Goal: Navigation & Orientation: Find specific page/section

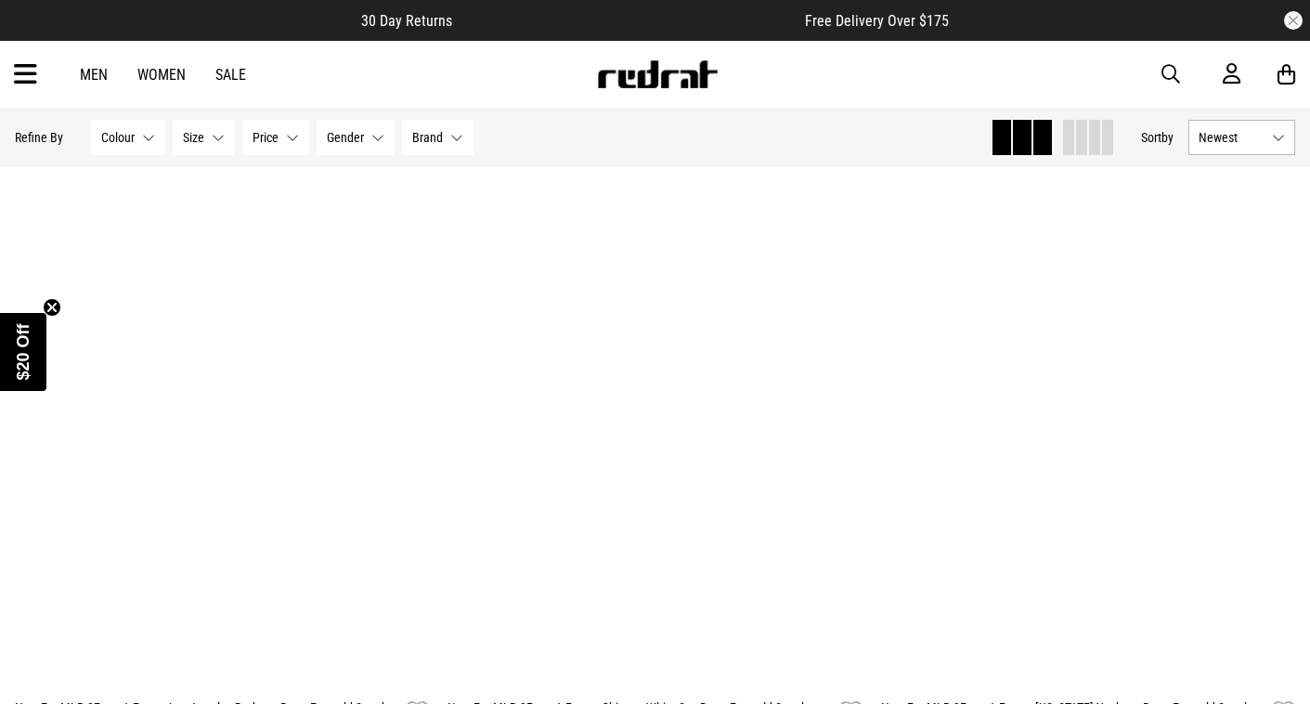
scroll to position [5305, 0]
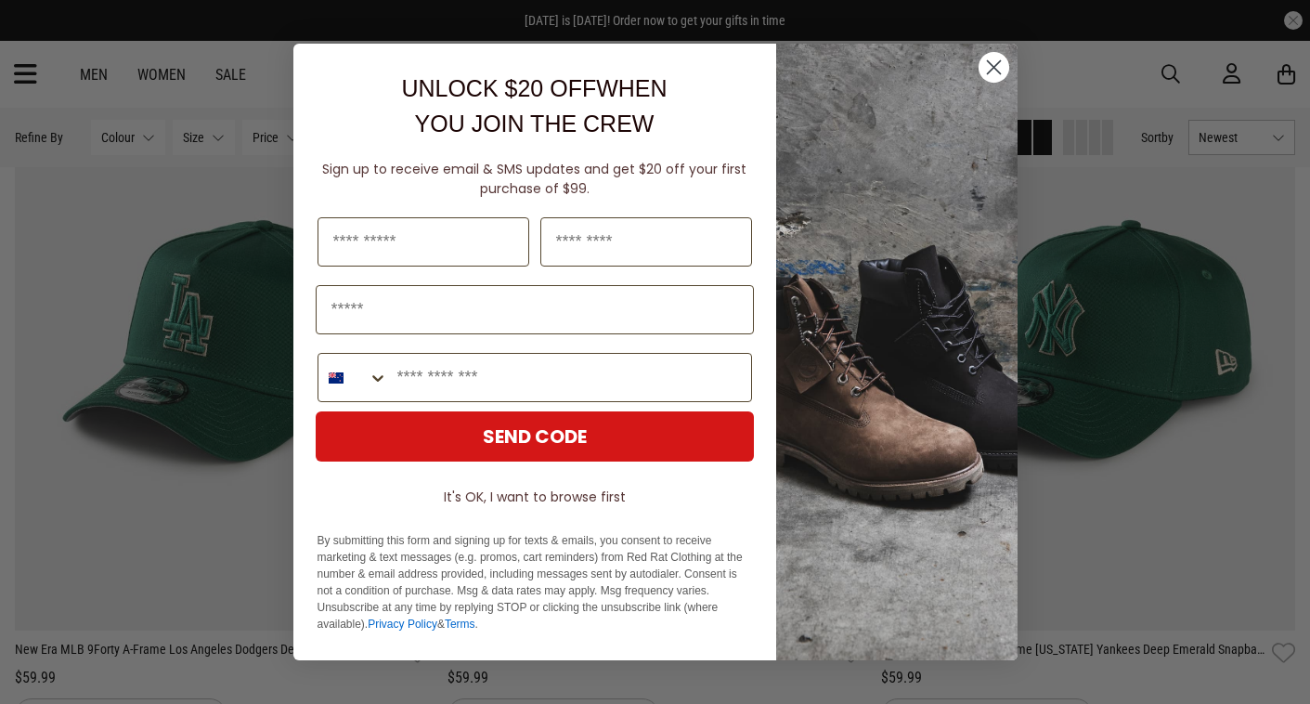
click at [992, 65] on circle "Close dialog" at bounding box center [992, 67] width 31 height 31
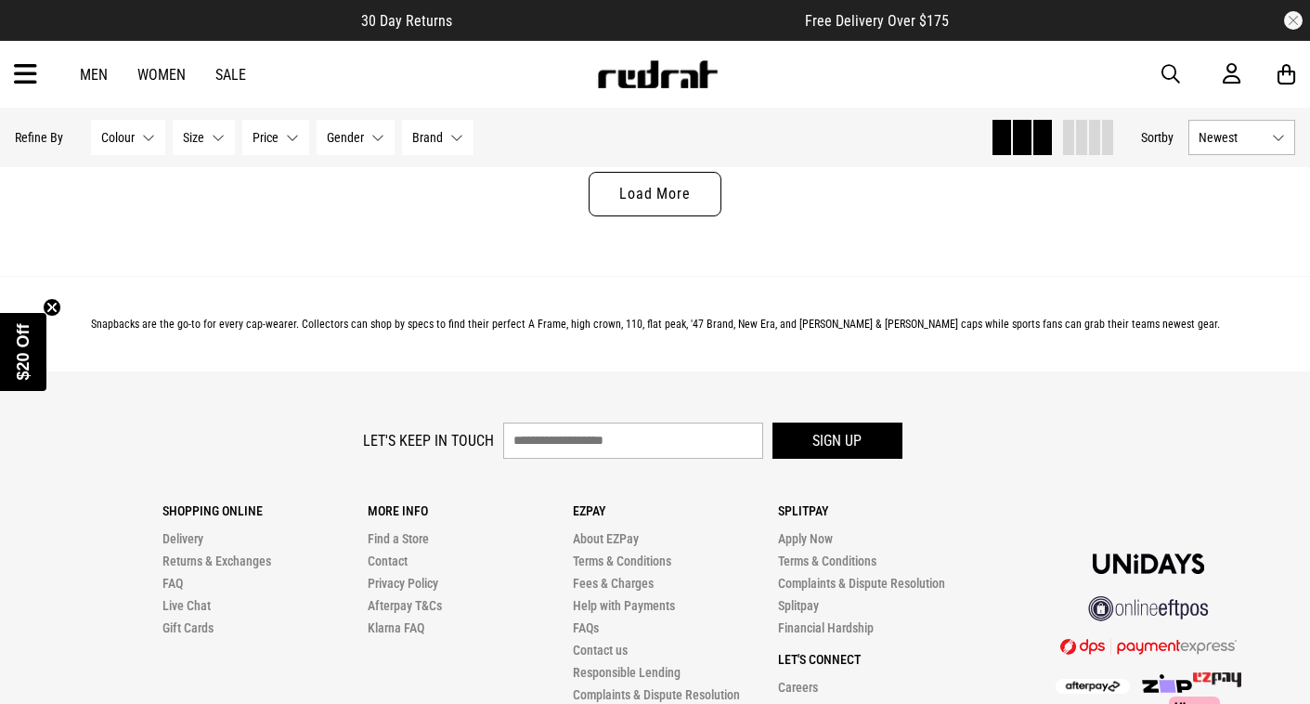
scroll to position [6003, 0]
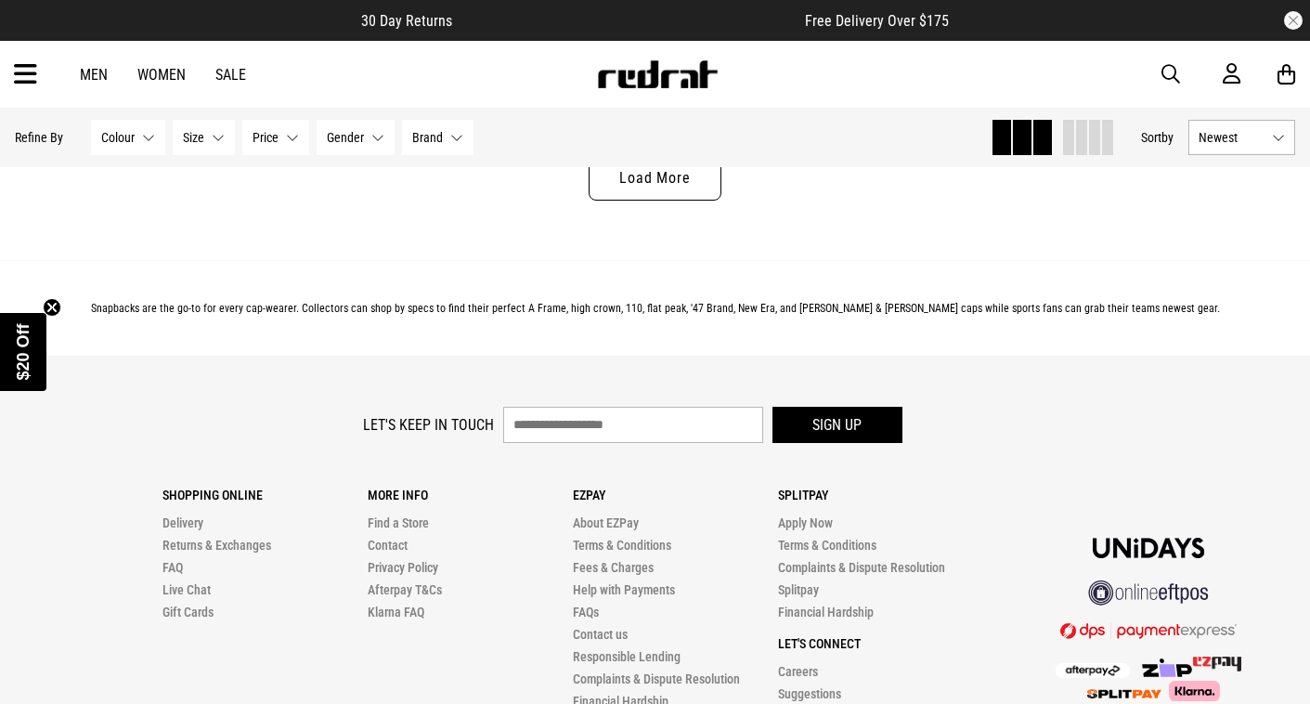
click at [646, 171] on link "Load More" at bounding box center [654, 178] width 132 height 45
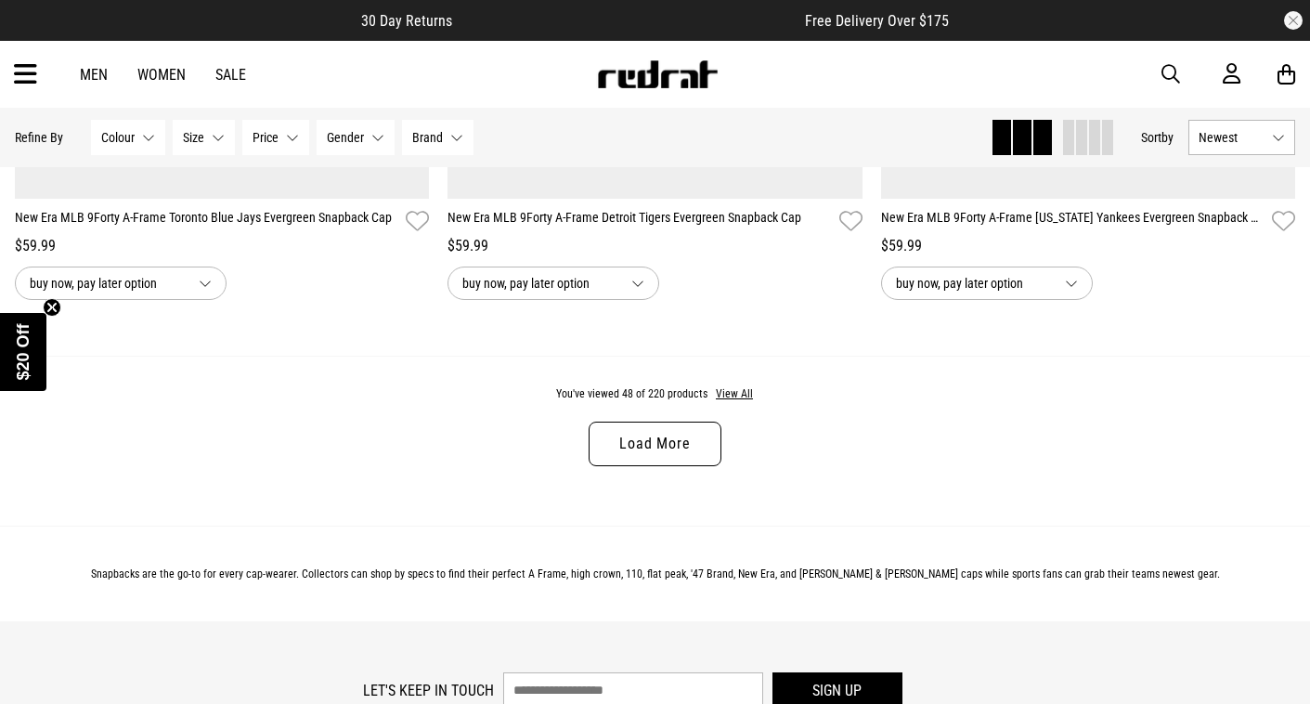
scroll to position [11484, 0]
click at [622, 458] on link "Load More" at bounding box center [654, 444] width 132 height 45
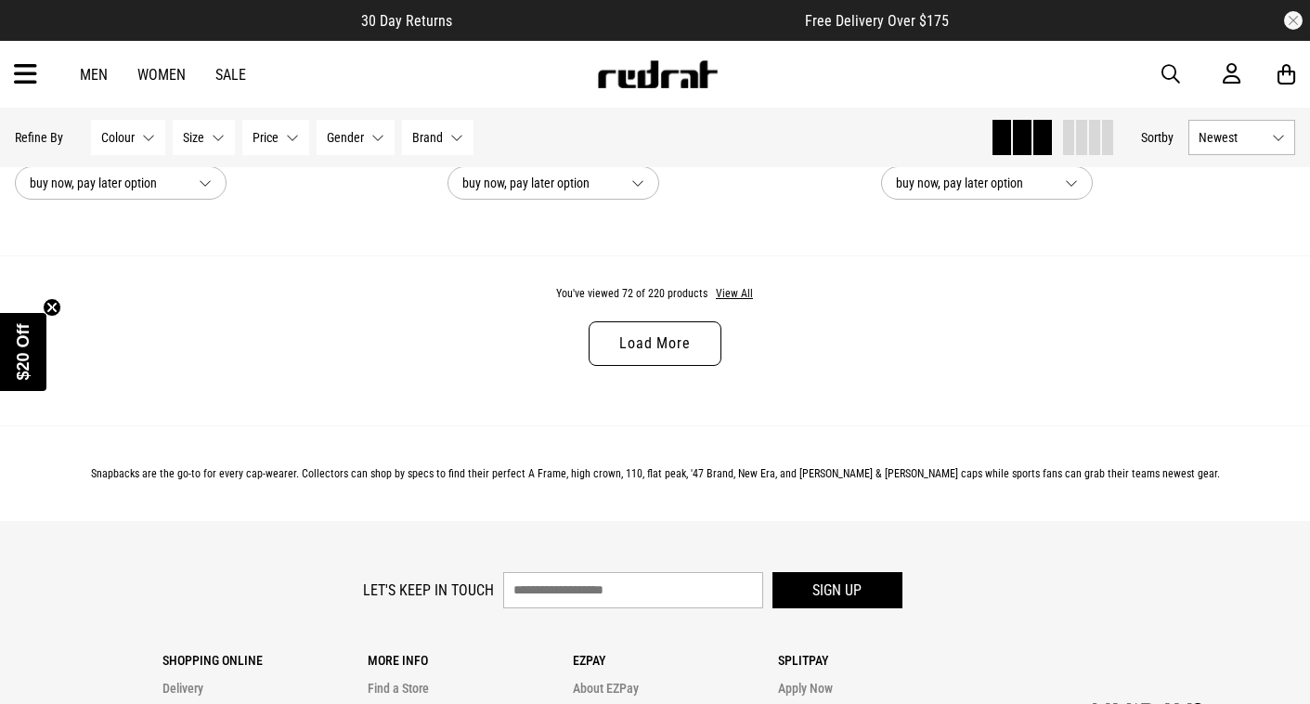
scroll to position [17340, 0]
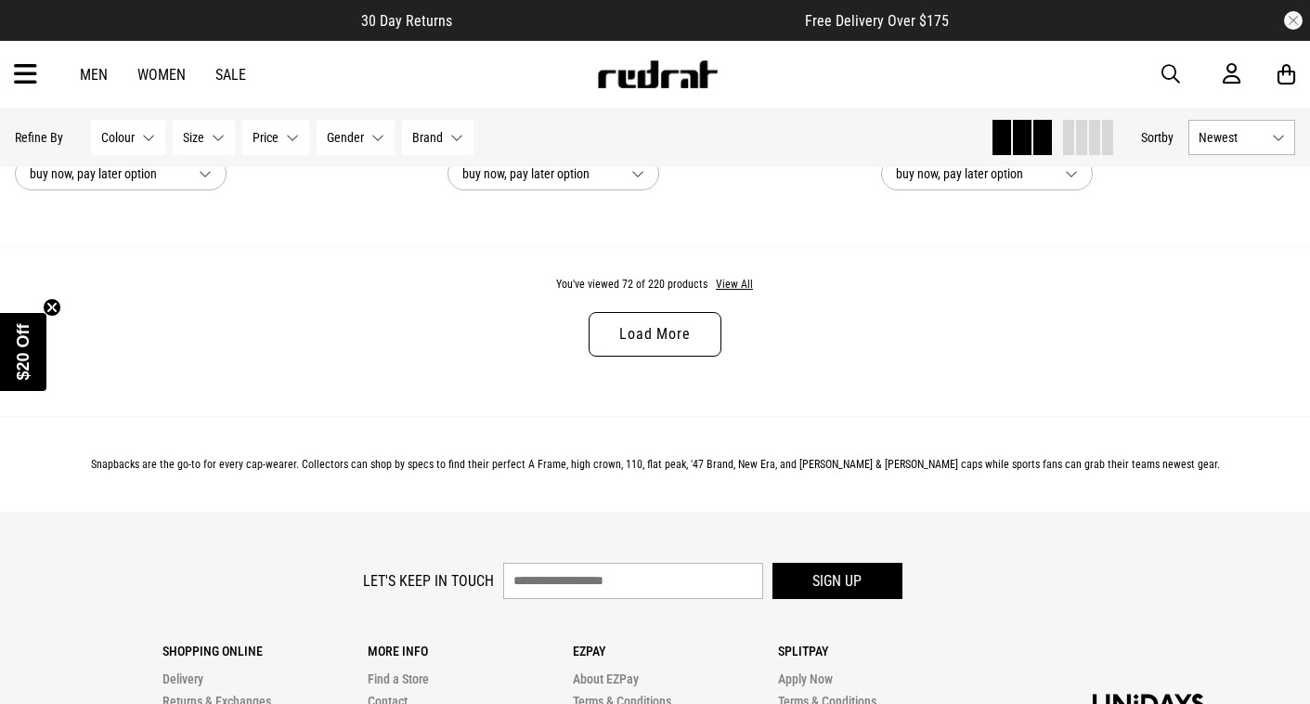
click at [616, 347] on link "Load More" at bounding box center [654, 334] width 132 height 45
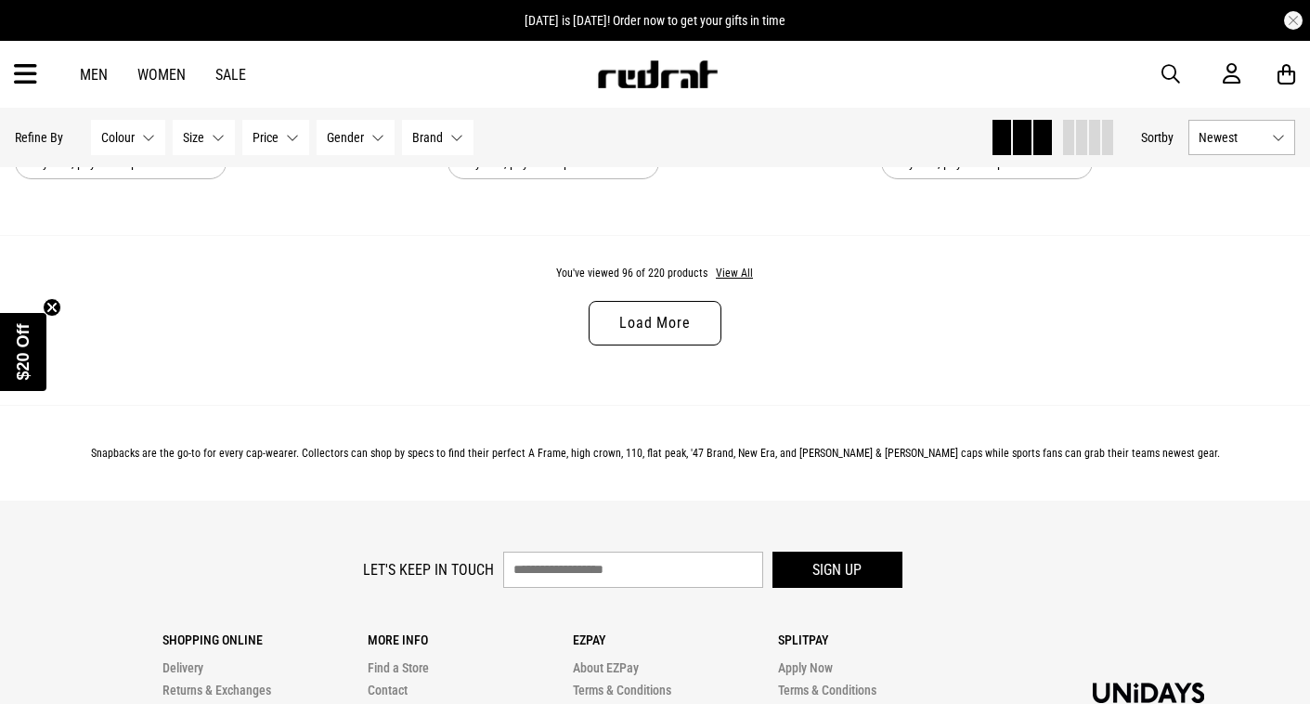
scroll to position [23073, 0]
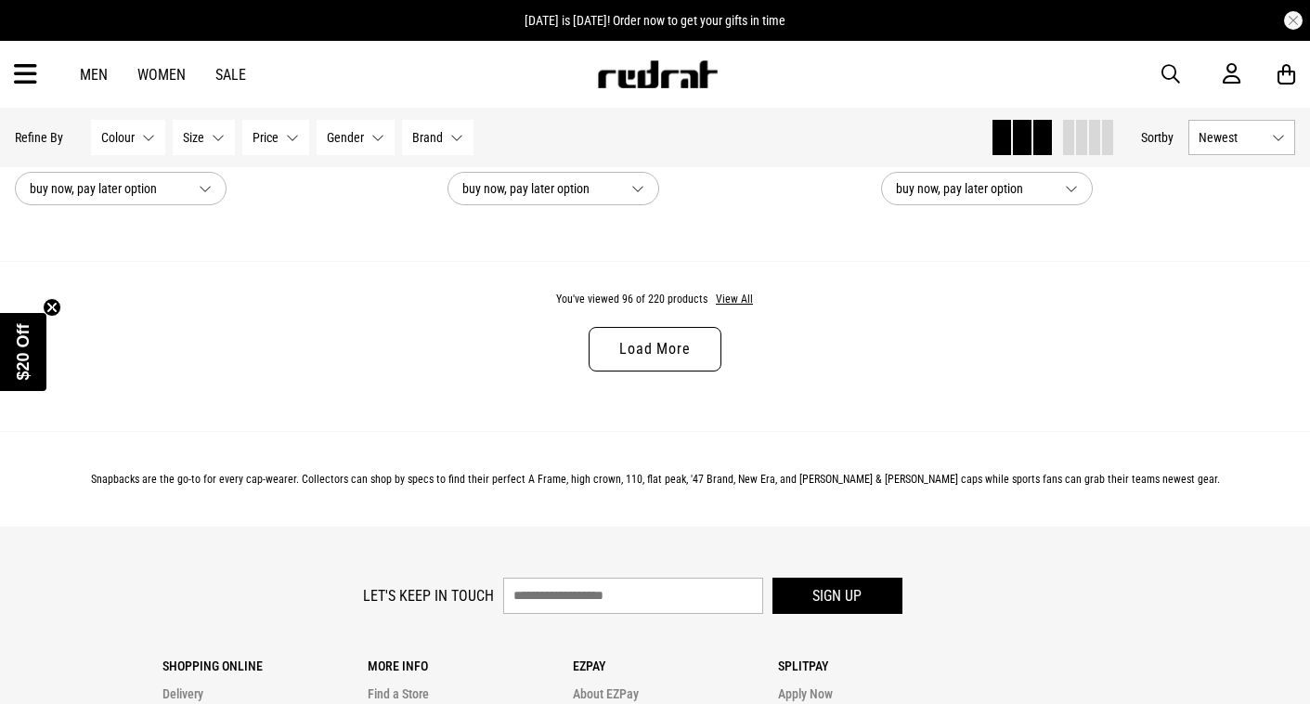
click at [646, 375] on div "You've viewed 96 of 220 products View All Load More" at bounding box center [655, 346] width 1310 height 170
click at [633, 364] on link "Load More" at bounding box center [654, 349] width 132 height 45
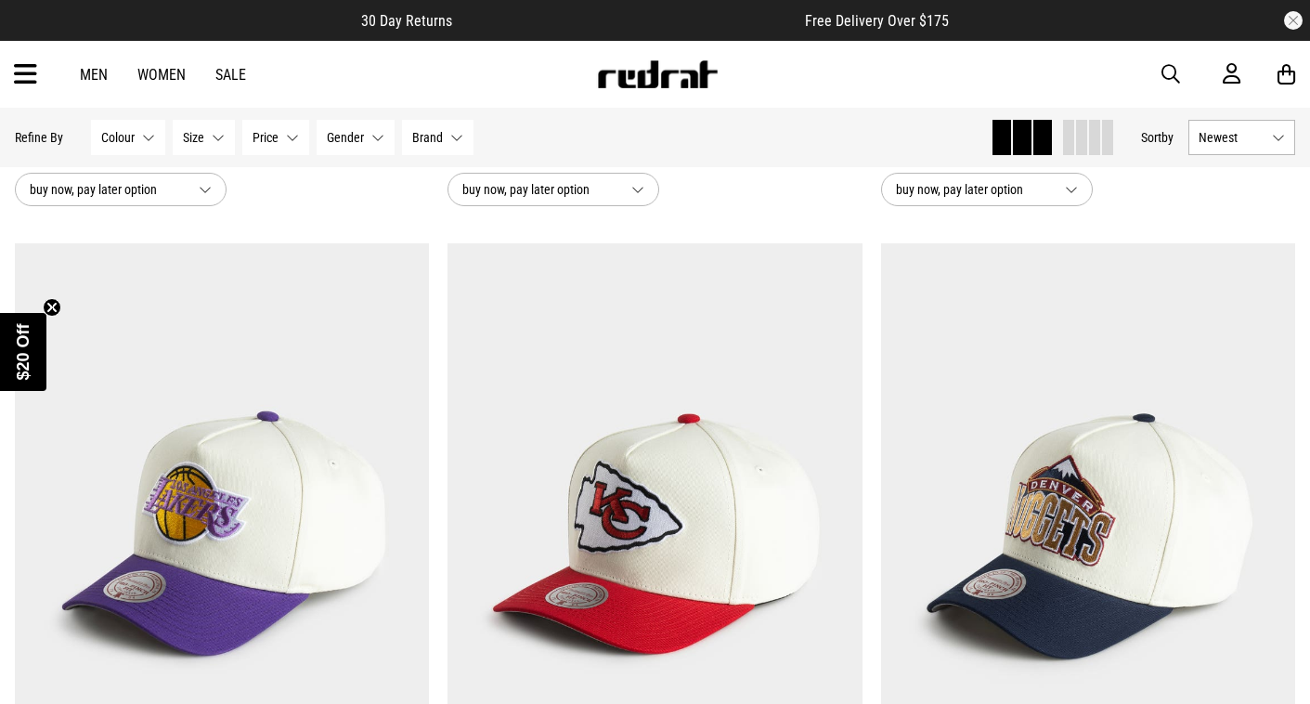
scroll to position [25958, 0]
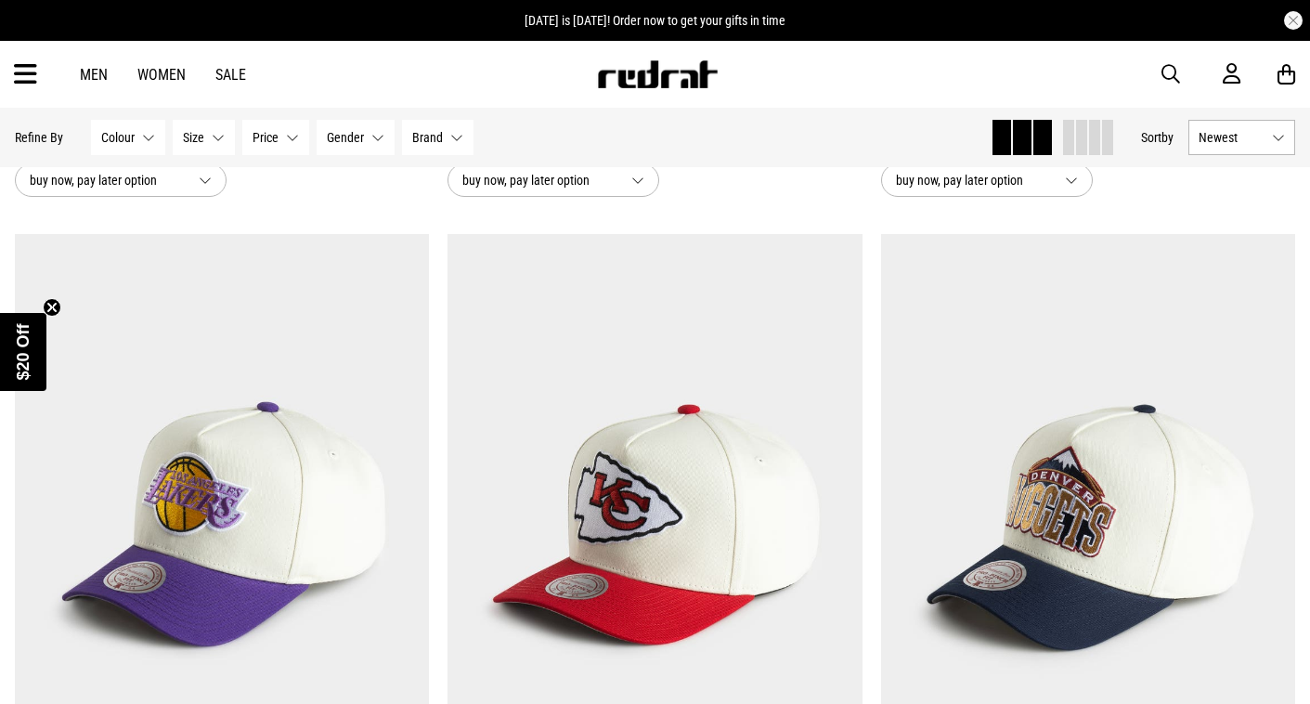
click at [442, 130] on button "Brand None selected" at bounding box center [437, 137] width 71 height 35
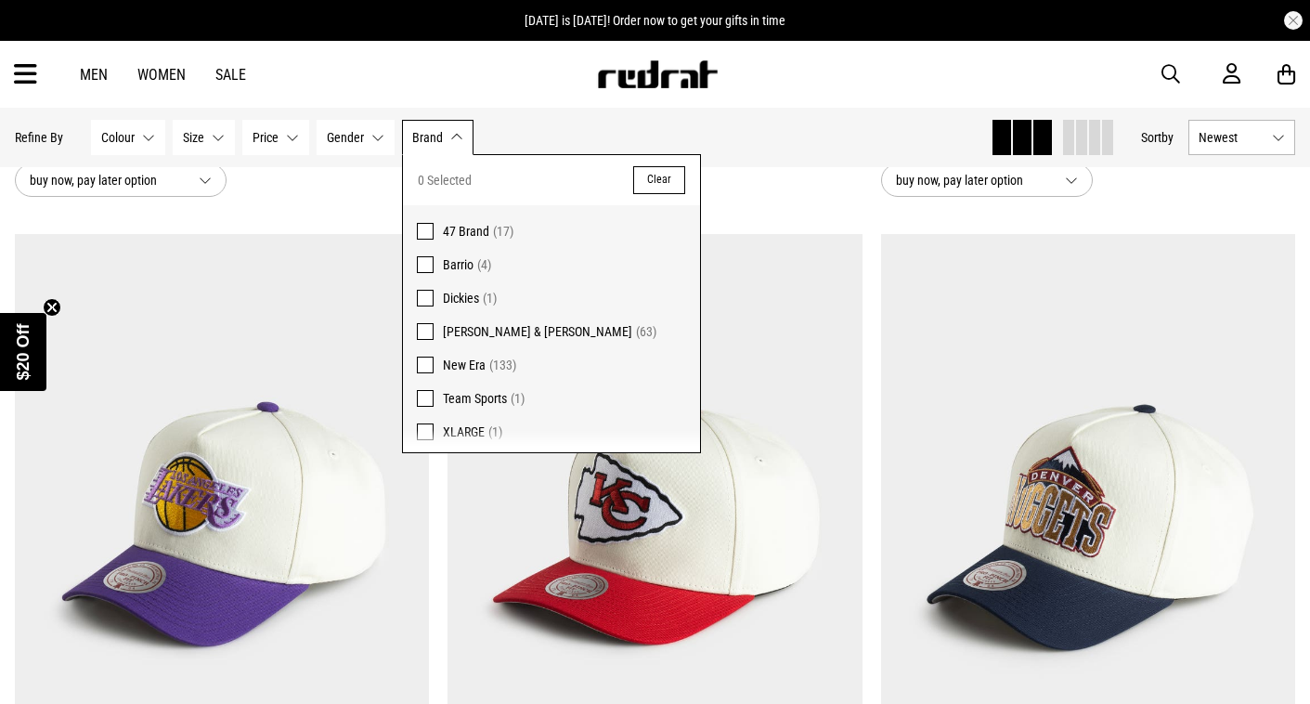
scroll to position [5, 0]
